Goal: Task Accomplishment & Management: Use online tool/utility

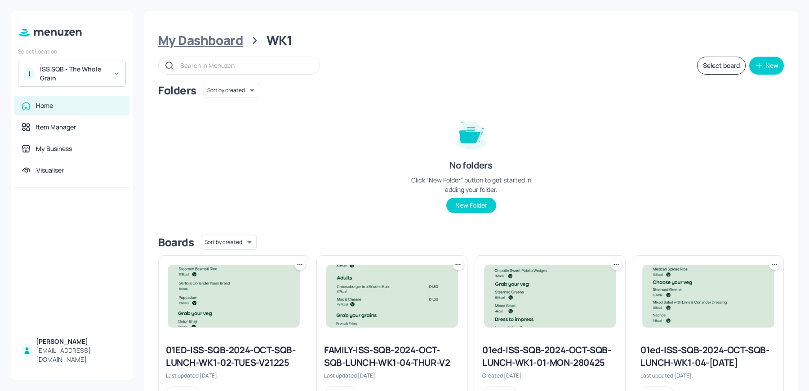
click at [168, 48] on div "My Dashboard" at bounding box center [200, 40] width 85 height 16
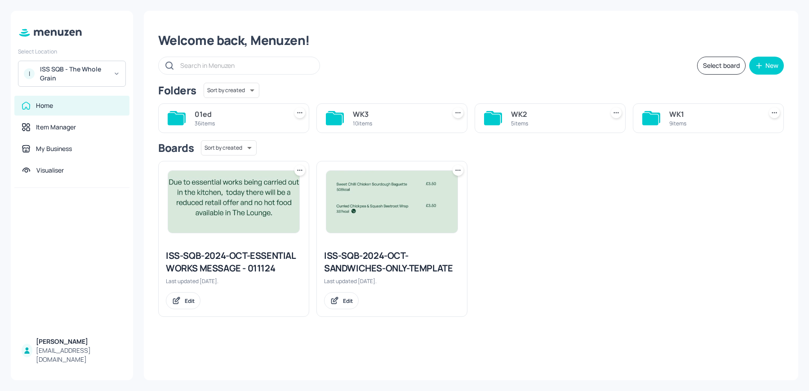
click at [62, 85] on div "I ISS SQB - The Whole Grain" at bounding box center [72, 74] width 108 height 26
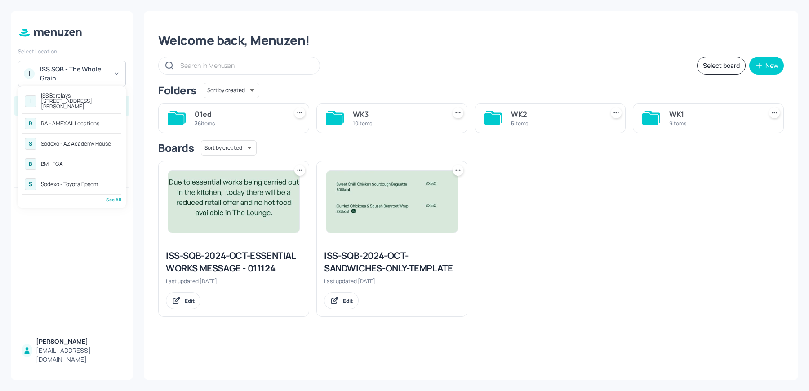
click at [113, 197] on div "See All" at bounding box center [71, 199] width 99 height 7
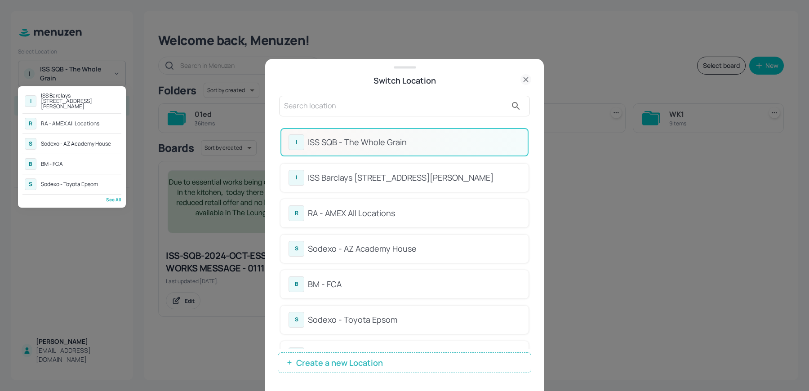
click at [527, 146] on div at bounding box center [404, 195] width 809 height 391
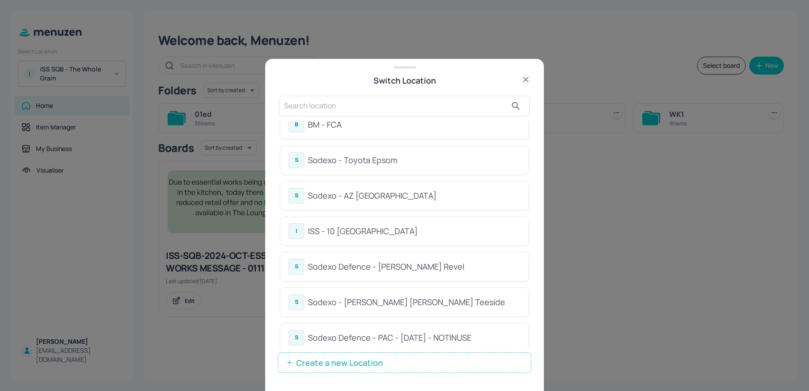
scroll to position [174, 0]
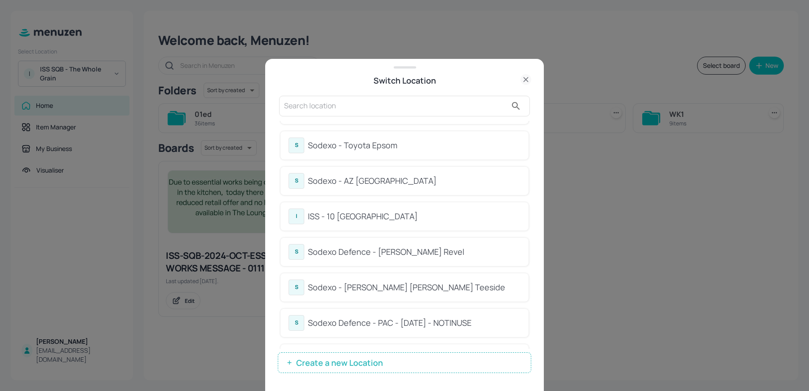
click at [410, 217] on div "ISS - 10 [GEOGRAPHIC_DATA]" at bounding box center [414, 216] width 212 height 12
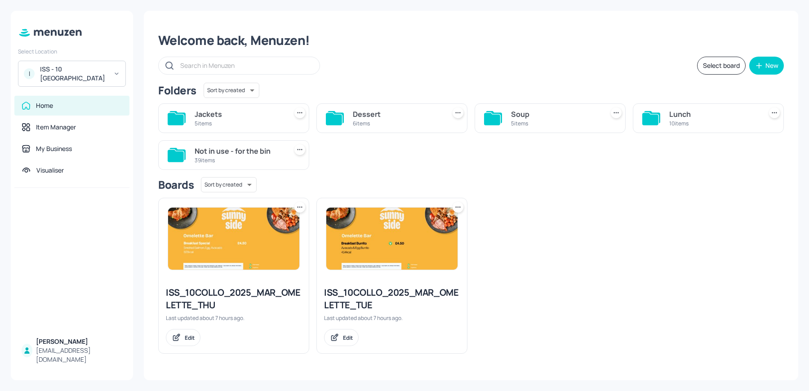
click at [220, 109] on div "Jackets" at bounding box center [239, 114] width 89 height 11
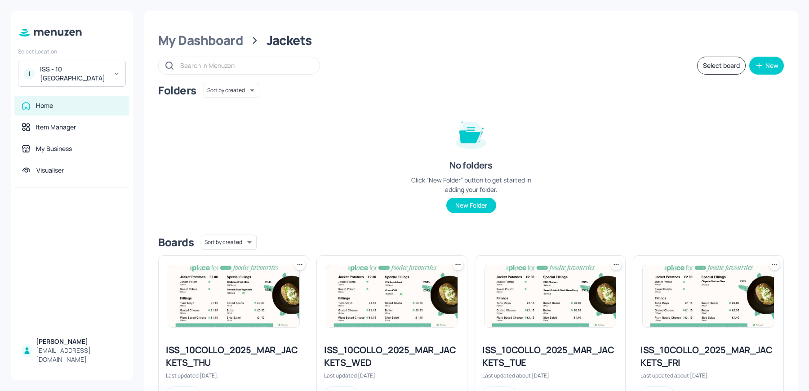
click at [216, 304] on img at bounding box center [233, 296] width 131 height 62
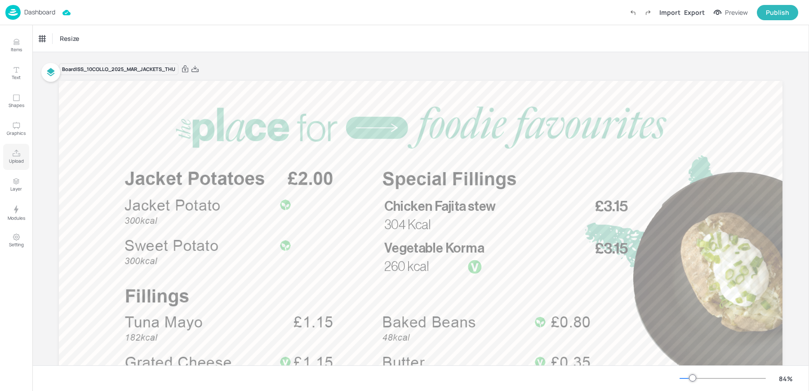
click at [16, 154] on icon "Upload" at bounding box center [16, 153] width 9 height 9
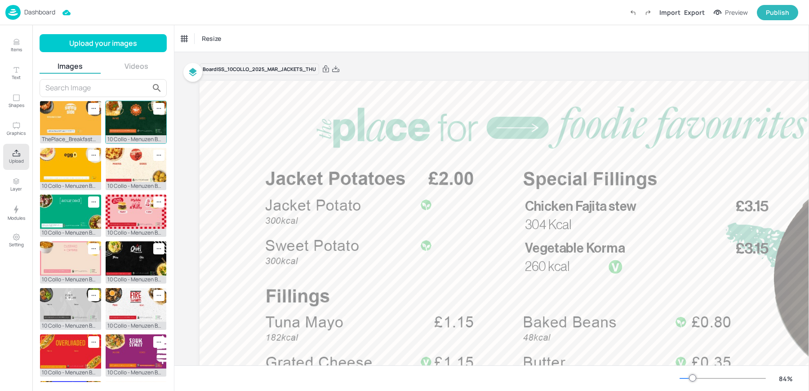
click at [157, 106] on icon at bounding box center [159, 109] width 8 height 8
click at [176, 159] on span "Delete" at bounding box center [211, 158] width 89 height 6
click at [155, 106] on icon at bounding box center [159, 109] width 8 height 8
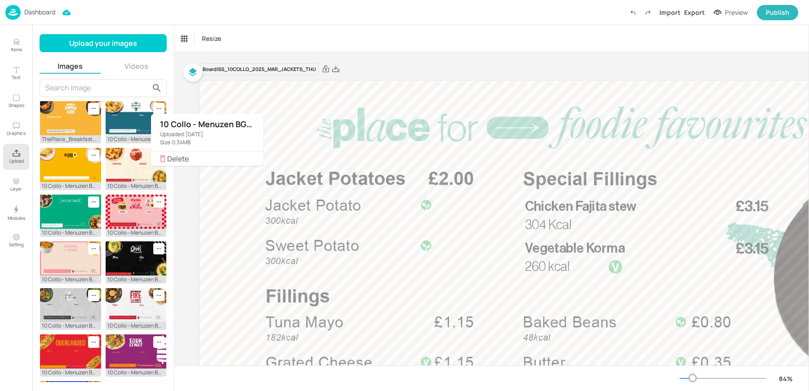
click at [174, 155] on span "Delete" at bounding box center [211, 158] width 89 height 6
click at [156, 151] on icon at bounding box center [159, 155] width 8 height 8
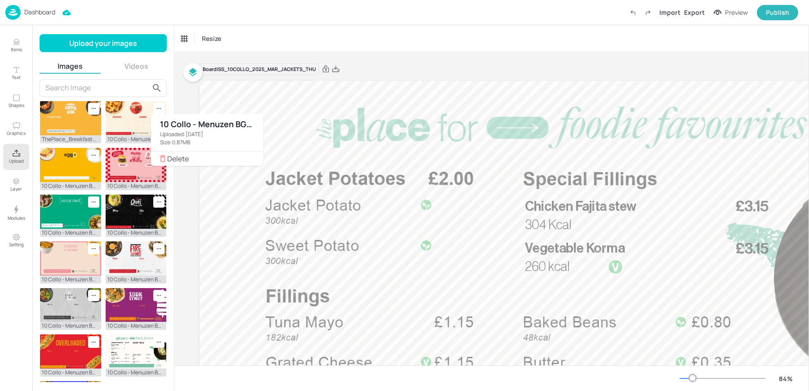
click at [173, 160] on span "Delete" at bounding box center [211, 158] width 89 height 6
click at [171, 162] on span "Delete" at bounding box center [211, 158] width 89 height 6
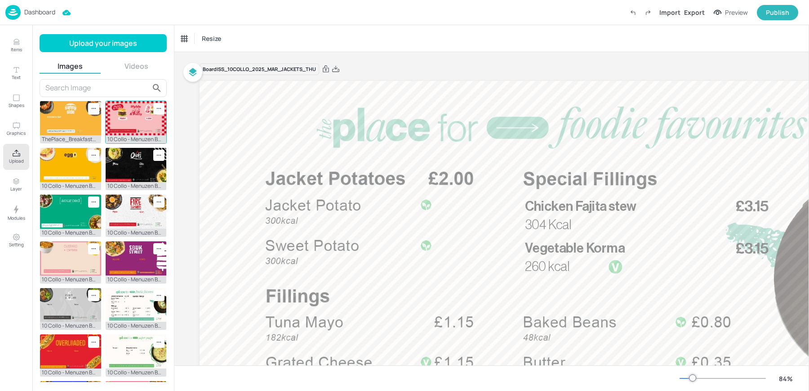
click at [155, 108] on icon at bounding box center [159, 109] width 8 height 8
click at [159, 156] on icon at bounding box center [162, 158] width 9 height 9
click at [157, 105] on icon at bounding box center [159, 109] width 8 height 8
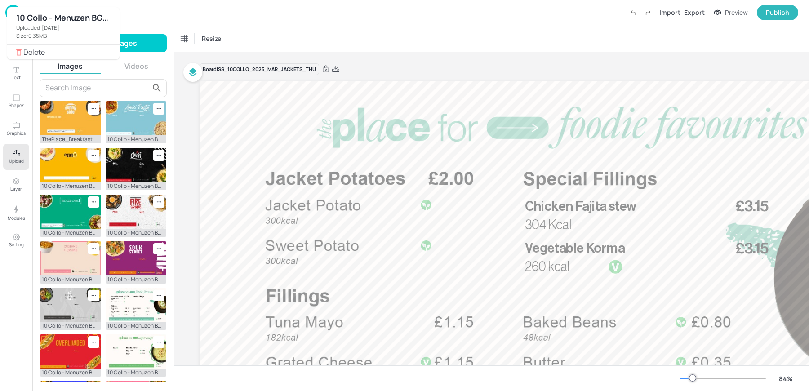
click at [153, 102] on div at bounding box center [404, 195] width 809 height 391
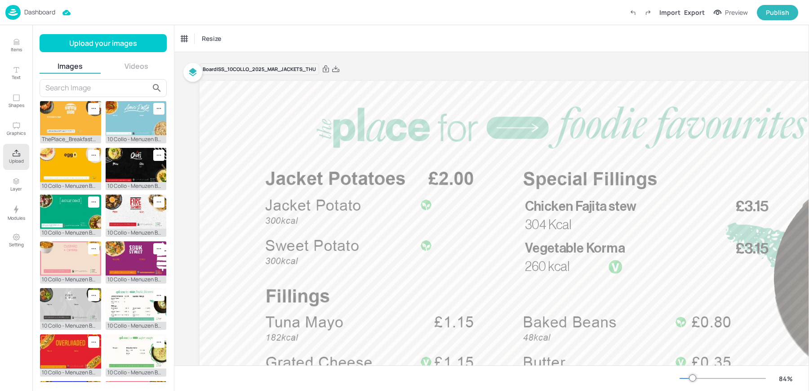
click at [152, 99] on div "ThePlace_BreakfastMenus_OmeletteBar_1920x1080.jpg 10 Collo - Menuzen BG_Omelett…" at bounding box center [103, 230] width 127 height 303
click at [155, 108] on icon at bounding box center [159, 109] width 8 height 8
click at [174, 156] on span "Delete" at bounding box center [211, 158] width 89 height 6
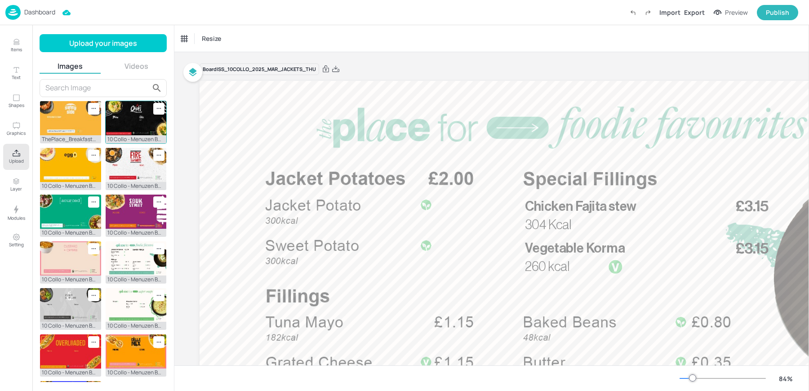
click at [155, 110] on icon at bounding box center [159, 109] width 8 height 8
click at [167, 162] on span "Delete" at bounding box center [211, 158] width 89 height 6
click at [99, 383] on div at bounding box center [93, 389] width 11 height 12
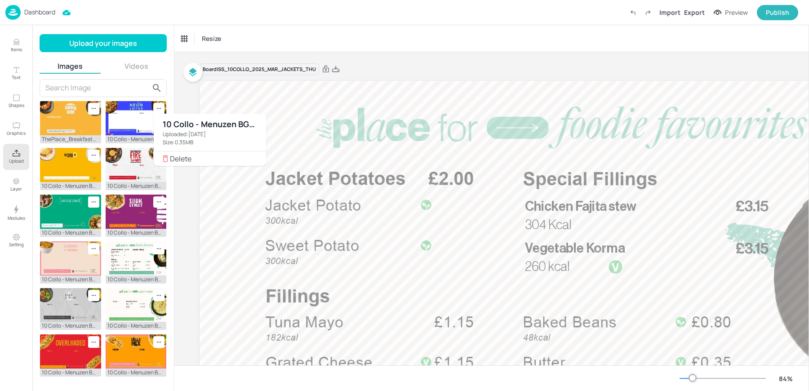
click at [165, 159] on icon at bounding box center [165, 158] width 9 height 9
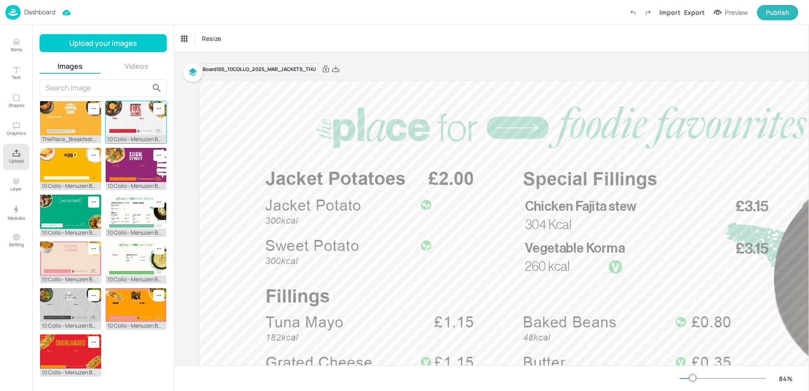
click at [157, 101] on img at bounding box center [136, 118] width 61 height 34
click at [159, 108] on icon at bounding box center [159, 109] width 8 height 8
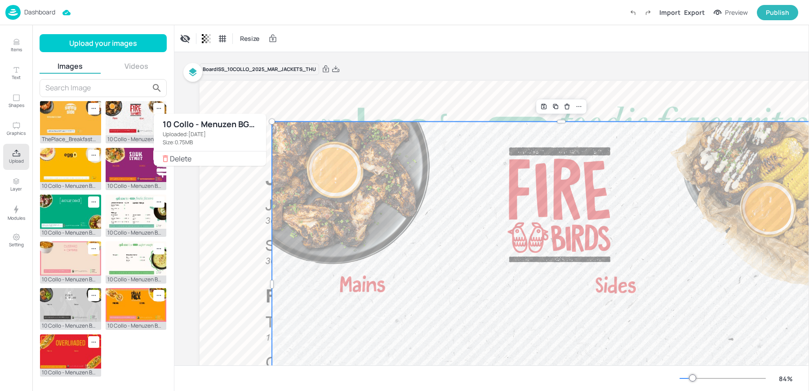
click at [181, 159] on span "Delete" at bounding box center [214, 158] width 89 height 6
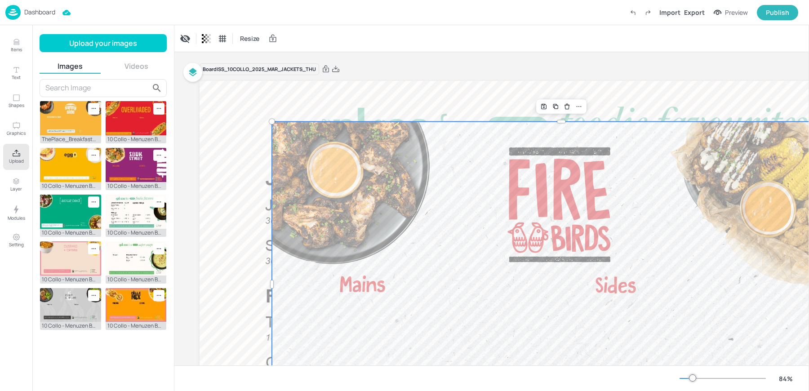
click at [161, 114] on img at bounding box center [136, 118] width 61 height 34
click at [157, 108] on icon at bounding box center [159, 109] width 8 height 8
click at [172, 160] on span "Delete" at bounding box center [214, 158] width 89 height 6
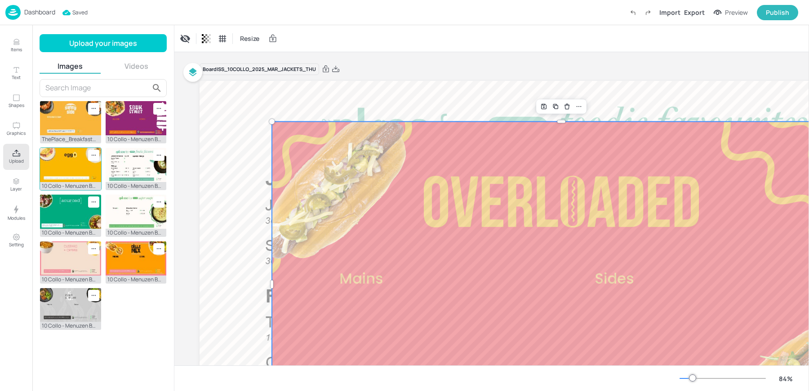
click at [93, 155] on icon at bounding box center [94, 155] width 8 height 8
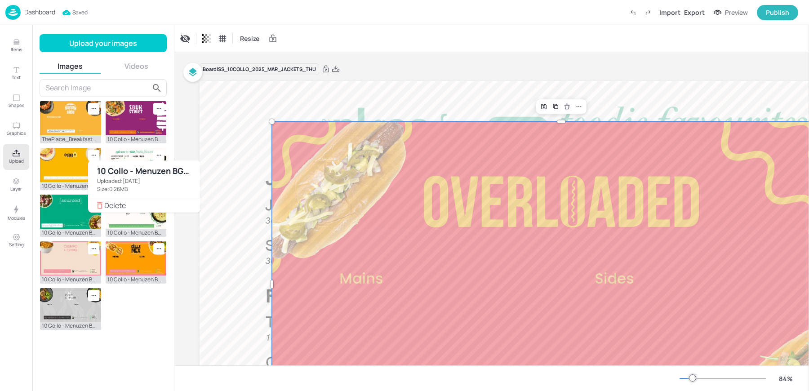
click at [102, 201] on icon at bounding box center [99, 205] width 9 height 9
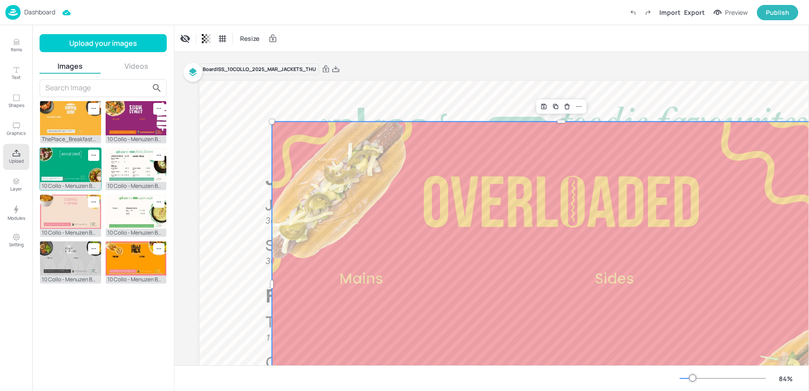
click at [95, 155] on icon at bounding box center [94, 155] width 1 height 1
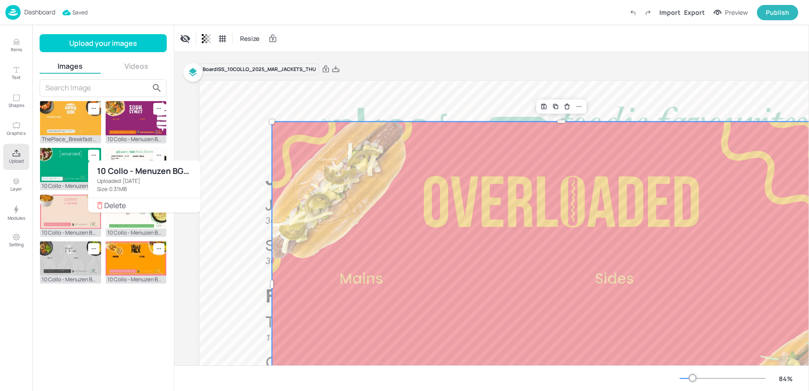
click at [102, 205] on icon at bounding box center [99, 205] width 9 height 9
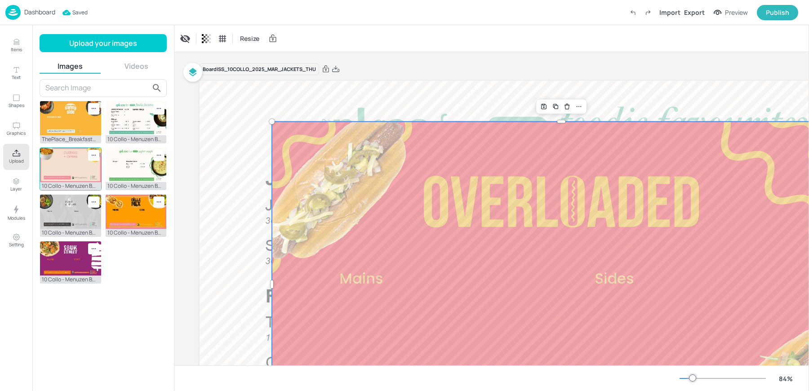
click at [90, 155] on icon at bounding box center [94, 155] width 8 height 8
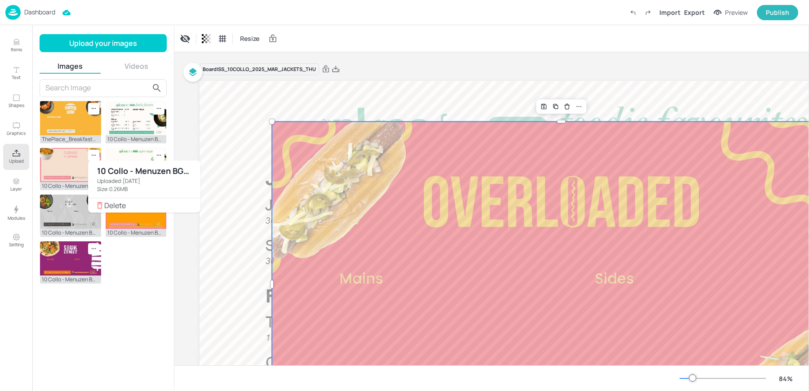
click at [109, 204] on span "Delete" at bounding box center [148, 205] width 89 height 6
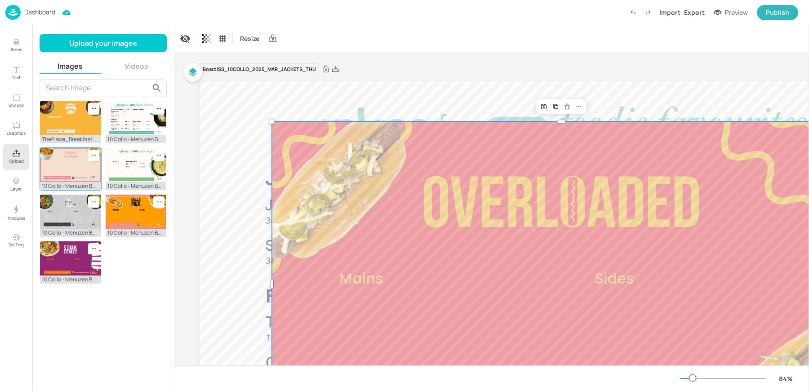
click at [95, 198] on icon at bounding box center [94, 202] width 8 height 8
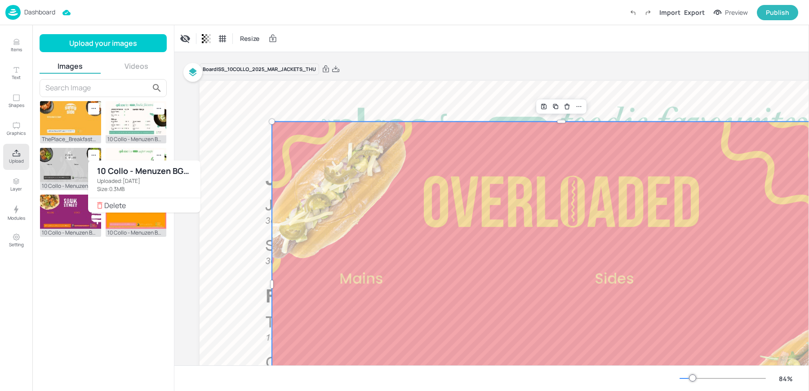
click at [98, 202] on icon at bounding box center [99, 205] width 5 height 7
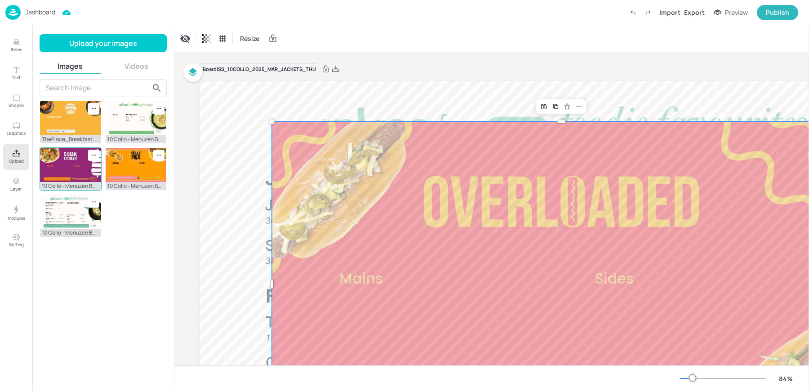
click at [97, 153] on div at bounding box center [93, 156] width 11 height 12
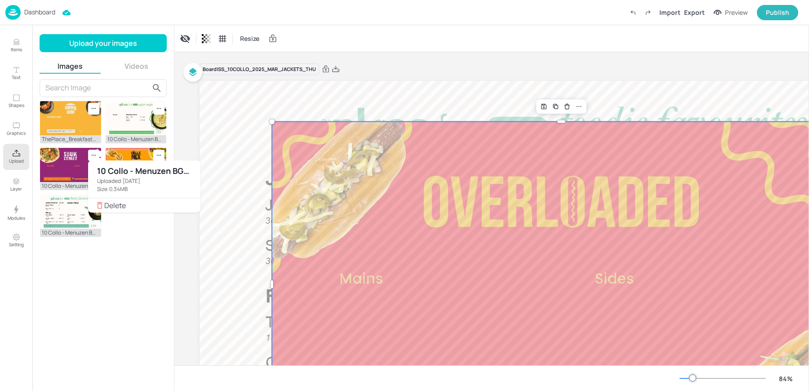
click at [116, 212] on li "Delete" at bounding box center [144, 205] width 112 height 14
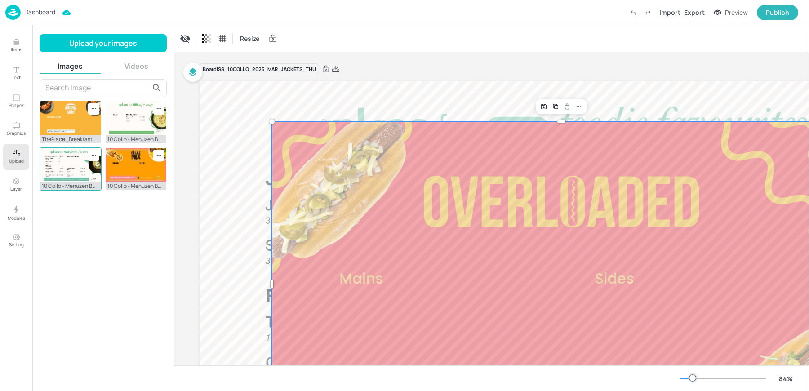
click at [75, 166] on img at bounding box center [70, 165] width 61 height 34
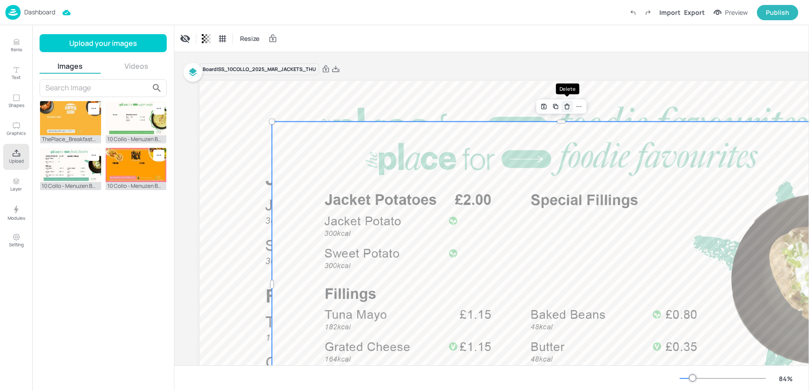
click at [566, 107] on icon "Delete" at bounding box center [566, 106] width 7 height 7
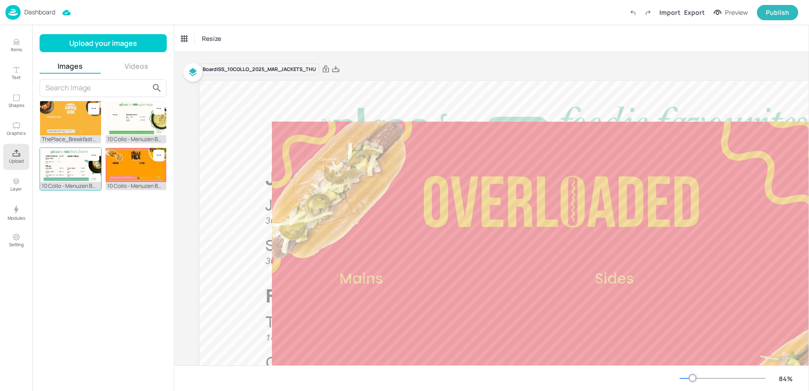
click at [93, 152] on icon at bounding box center [94, 155] width 8 height 8
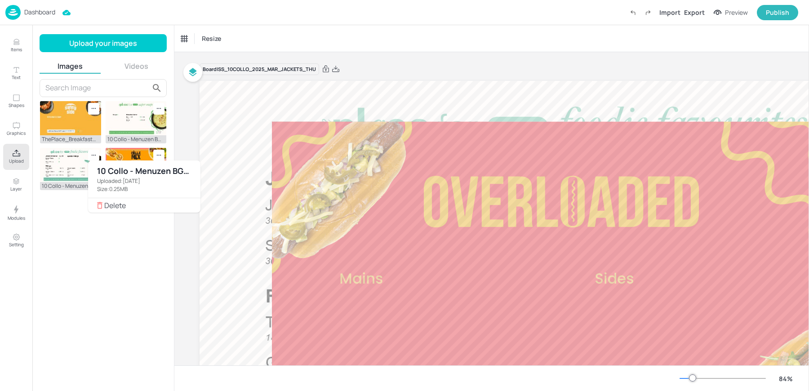
click at [98, 203] on icon at bounding box center [99, 205] width 5 height 7
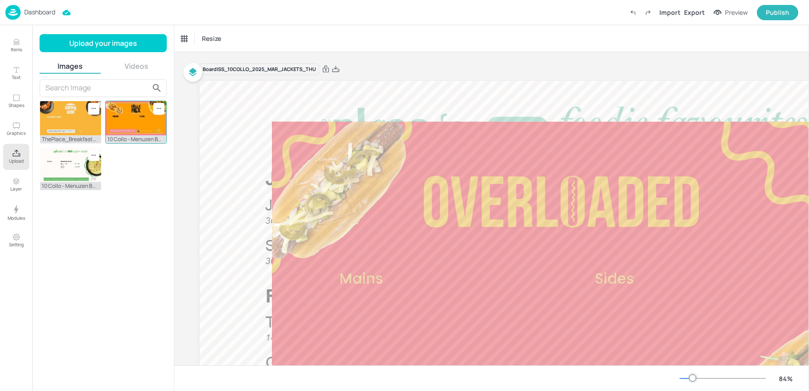
click at [159, 109] on icon at bounding box center [159, 109] width 8 height 8
click at [165, 156] on icon at bounding box center [165, 158] width 9 height 9
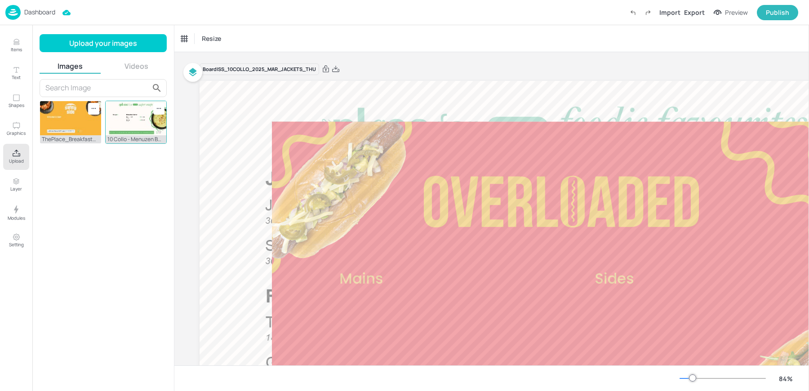
click at [158, 106] on icon at bounding box center [159, 109] width 8 height 8
click at [178, 155] on span "Delete" at bounding box center [214, 158] width 89 height 6
click at [102, 41] on button "Upload your images" at bounding box center [103, 43] width 127 height 18
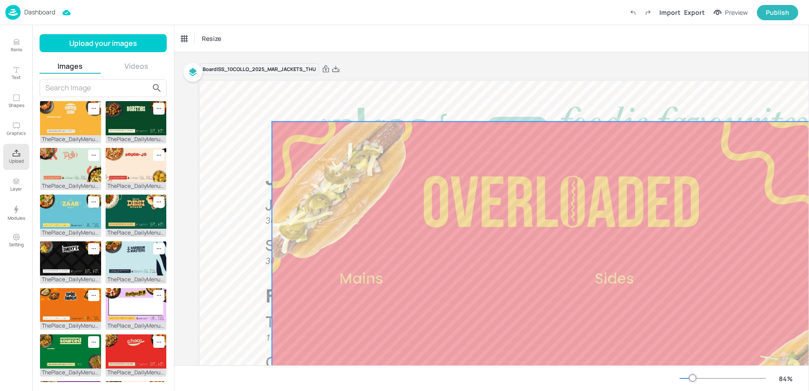
click at [602, 177] on div at bounding box center [561, 285] width 579 height 326
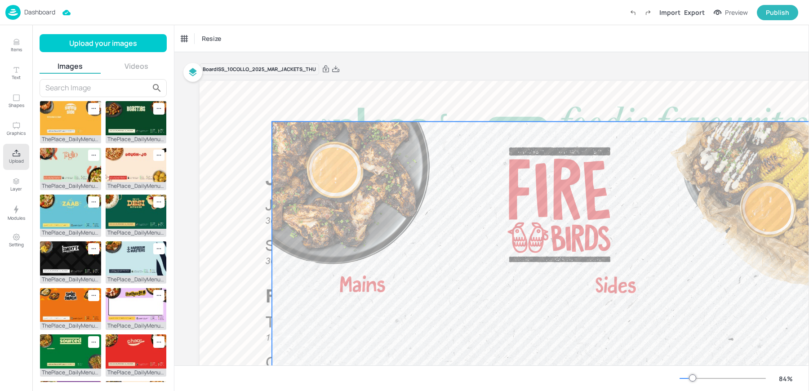
click at [458, 172] on div at bounding box center [561, 285] width 579 height 326
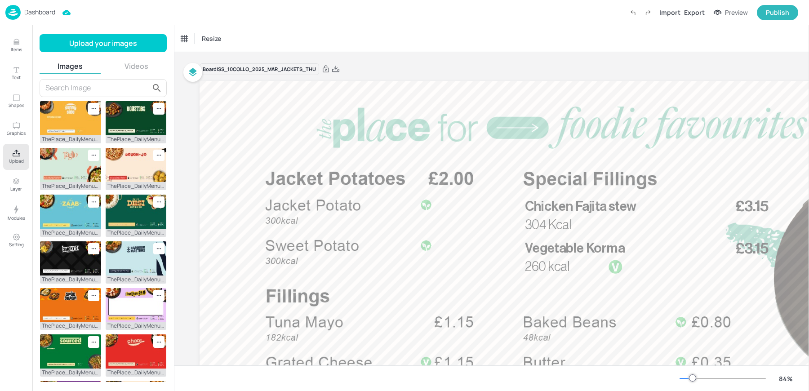
click at [366, 44] on div "Resize" at bounding box center [491, 38] width 634 height 27
click at [30, 15] on p "Dashboard" at bounding box center [39, 12] width 31 height 6
click at [425, 34] on div "Resize" at bounding box center [491, 38] width 634 height 27
click at [20, 11] on img at bounding box center [12, 12] width 15 height 15
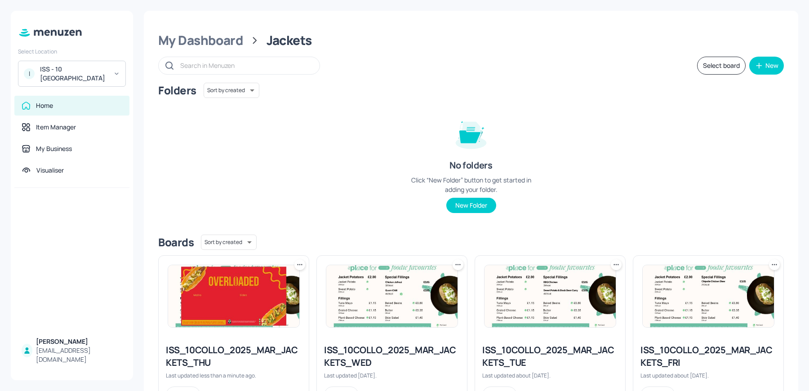
click at [157, 344] on div "ISS_10COLLO_2025_MAR_JACKETS_THU Last updated less than a minute ago. Edit" at bounding box center [230, 329] width 158 height 163
click at [182, 344] on div "ISS_10COLLO_2025_MAR_JACKETS_THU" at bounding box center [234, 356] width 136 height 25
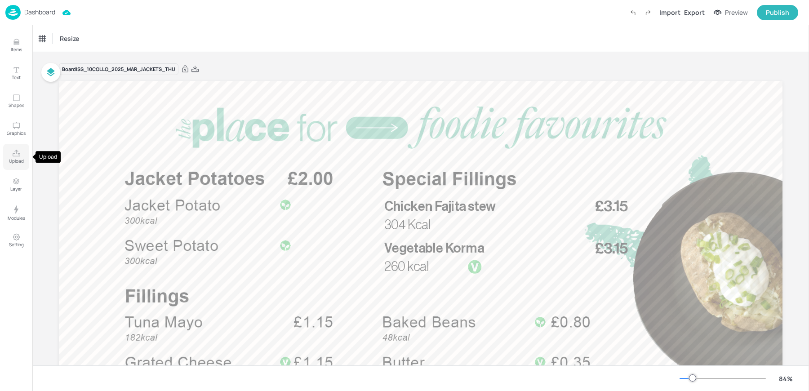
click at [13, 152] on icon "Upload" at bounding box center [16, 153] width 9 height 9
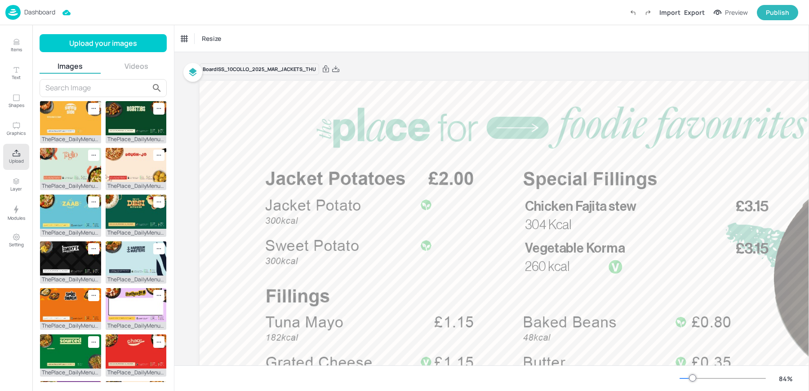
click at [19, 16] on img at bounding box center [12, 12] width 15 height 15
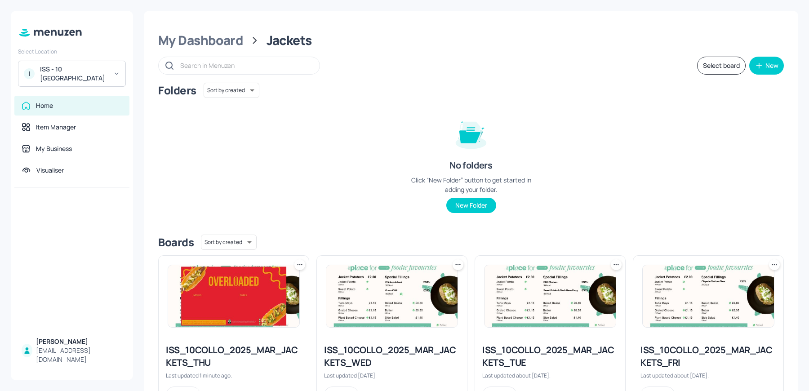
click at [247, 288] on img at bounding box center [233, 296] width 131 height 62
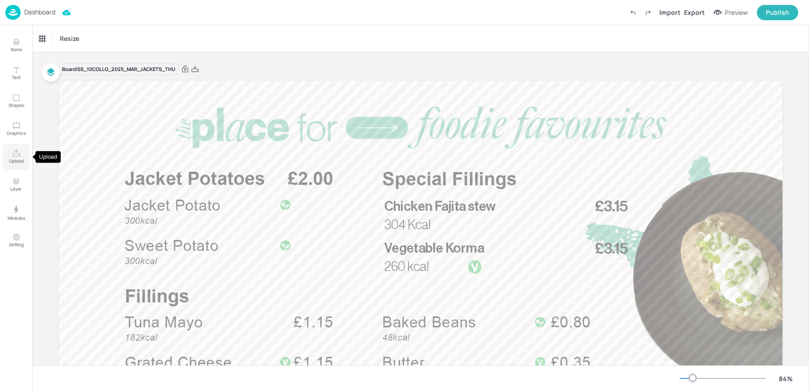
click at [13, 158] on p "Upload" at bounding box center [16, 161] width 15 height 6
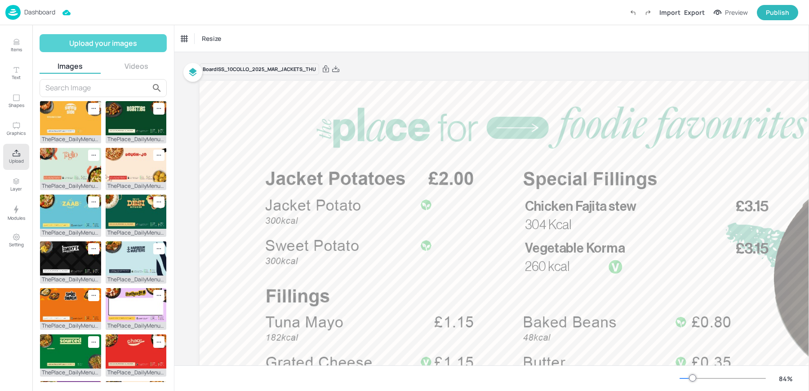
click at [99, 43] on button "Upload your images" at bounding box center [103, 43] width 127 height 18
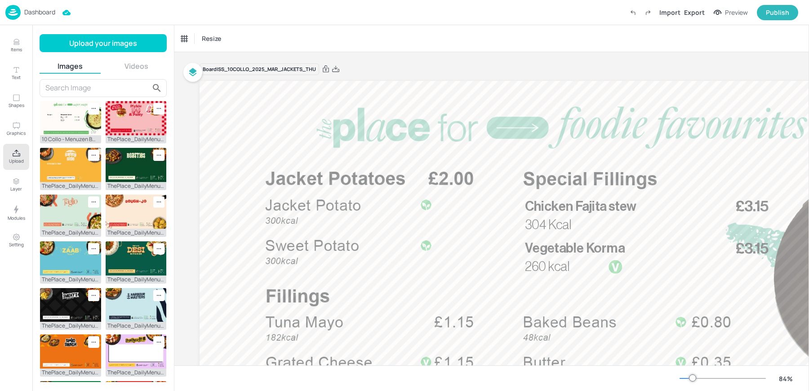
click at [21, 16] on div "Dashboard" at bounding box center [30, 12] width 50 height 15
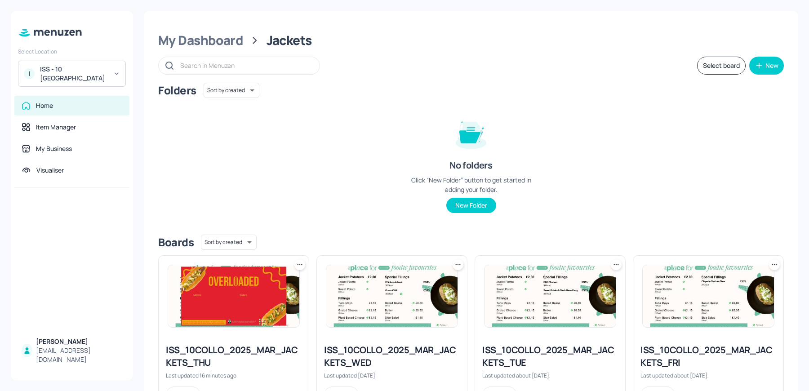
click at [229, 274] on img at bounding box center [233, 296] width 131 height 62
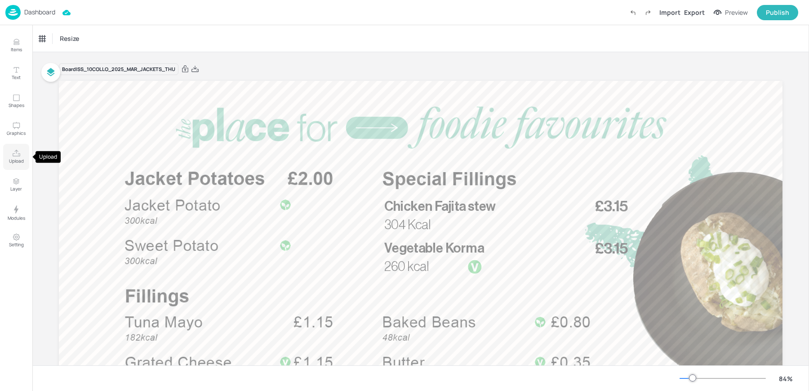
click at [9, 151] on button "Upload" at bounding box center [16, 157] width 26 height 26
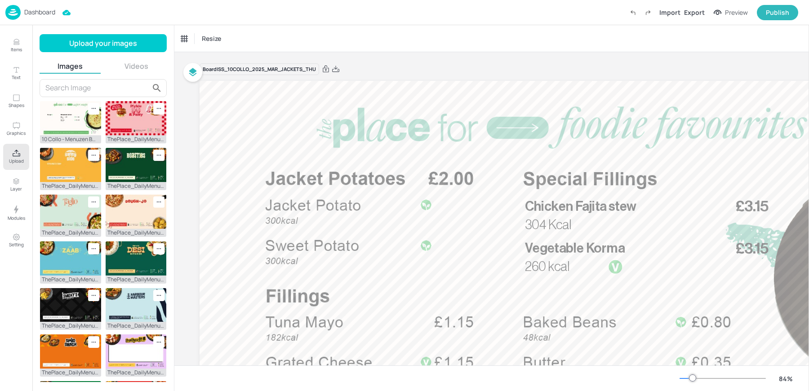
click at [16, 10] on img at bounding box center [12, 12] width 15 height 15
